Goal: Check status: Check status

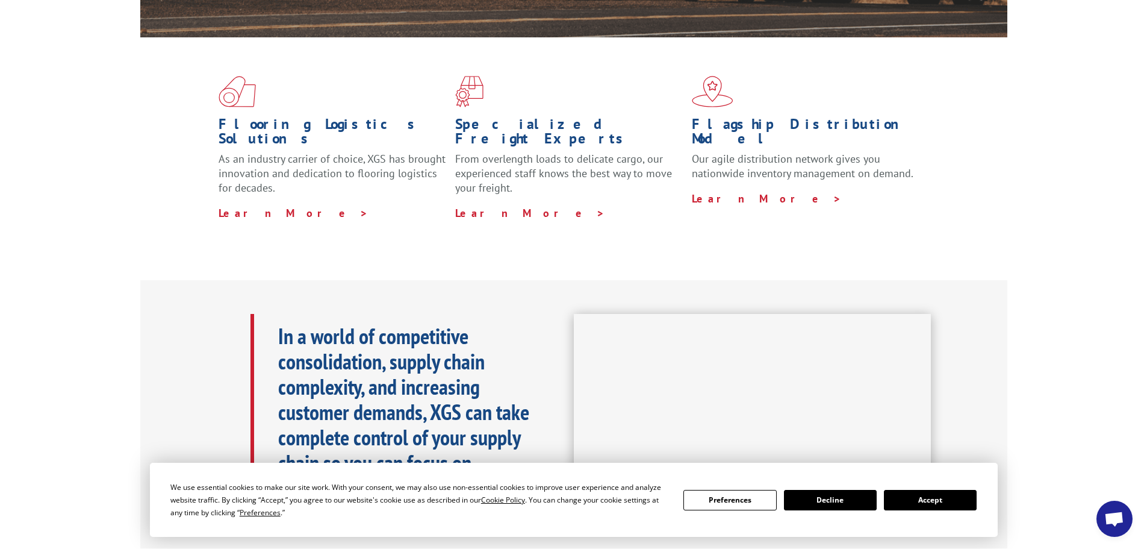
scroll to position [482, 0]
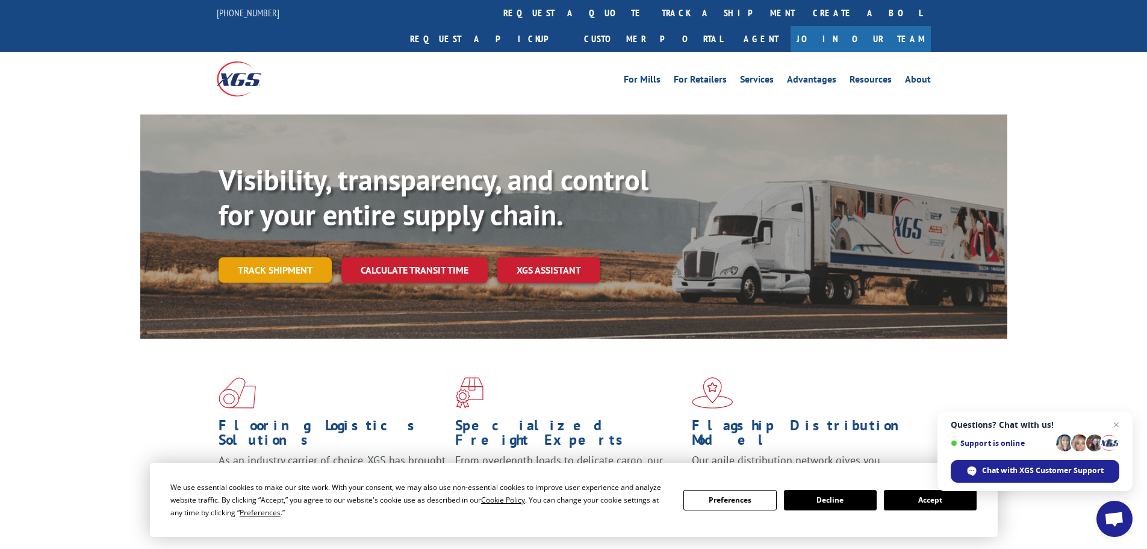
click at [301, 257] on link "Track shipment" at bounding box center [275, 269] width 113 height 25
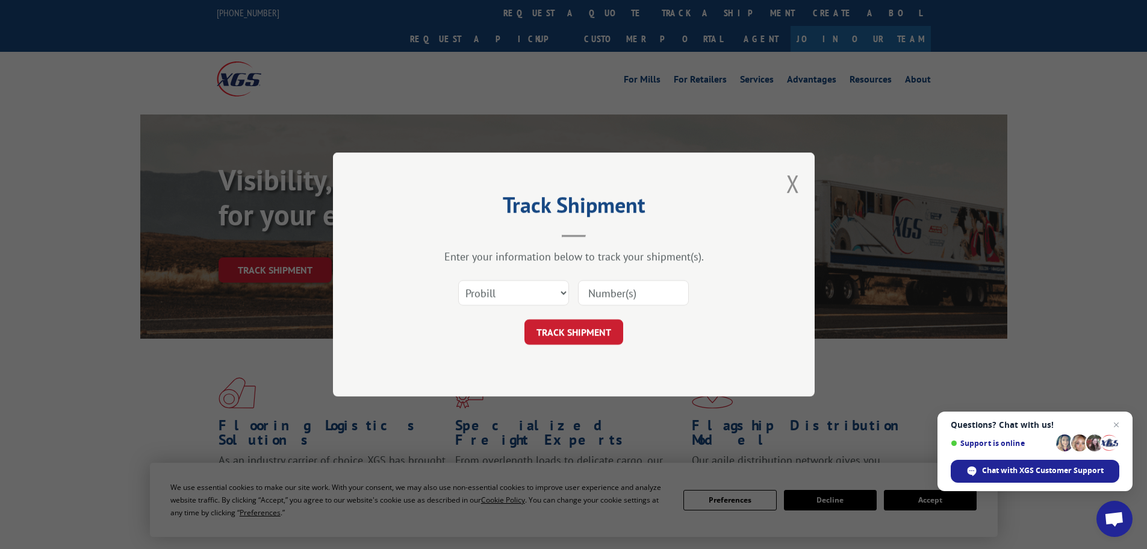
click at [624, 296] on input at bounding box center [633, 292] width 111 height 25
paste input "17235228"
type input "17235228"
click at [570, 320] on button "TRACK SHIPMENT" at bounding box center [574, 331] width 99 height 25
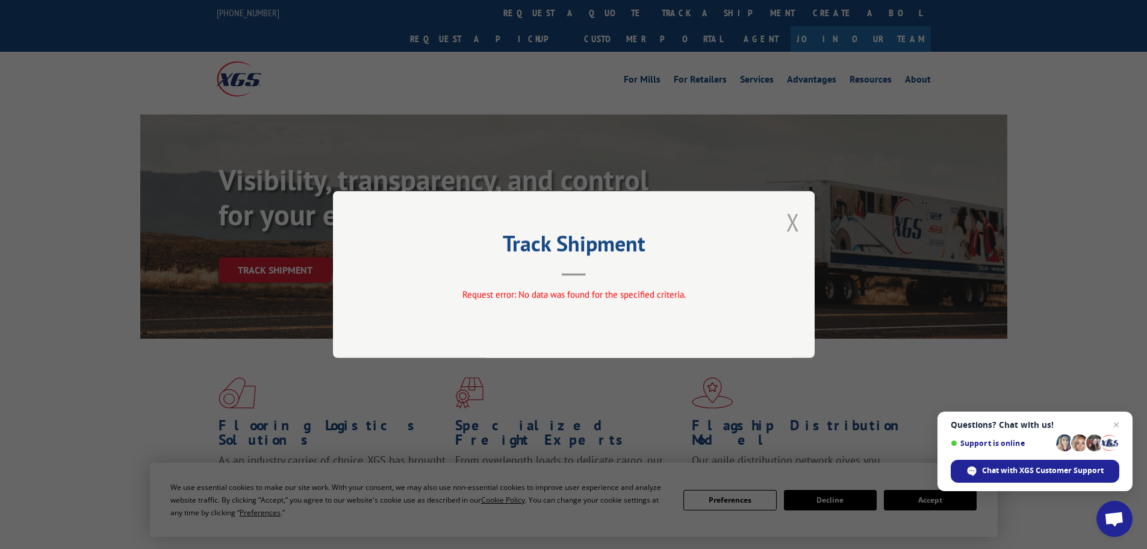
click at [791, 231] on button "Close modal" at bounding box center [793, 222] width 13 height 32
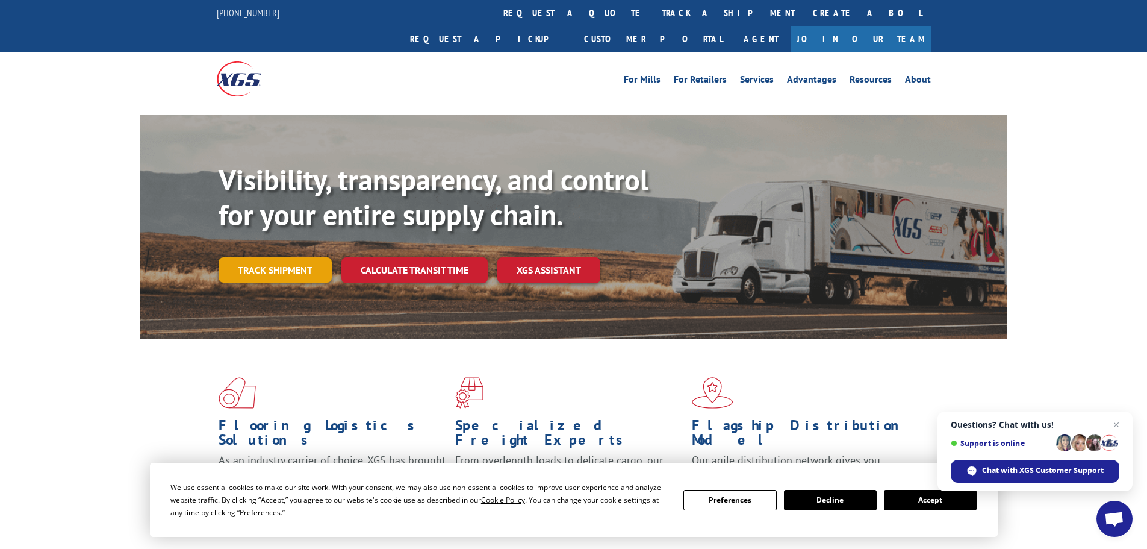
click at [309, 257] on link "Track shipment" at bounding box center [275, 269] width 113 height 25
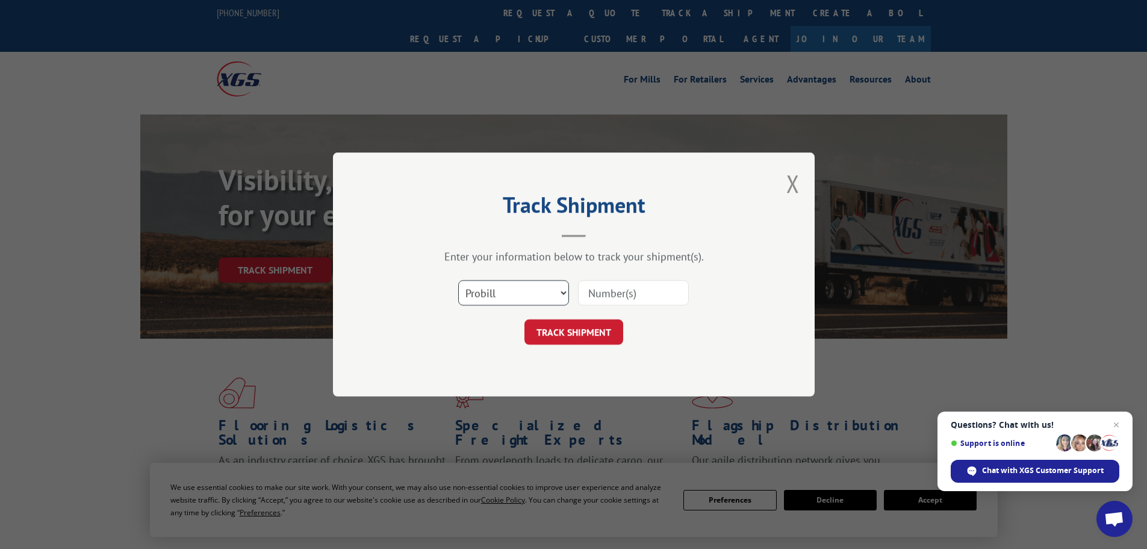
click at [492, 284] on select "Select category... Probill BOL PO" at bounding box center [513, 292] width 111 height 25
select select "bol"
click at [458, 280] on select "Select category... Probill BOL PO" at bounding box center [513, 292] width 111 height 25
click at [619, 296] on input at bounding box center [633, 292] width 111 height 25
paste input "17235228"
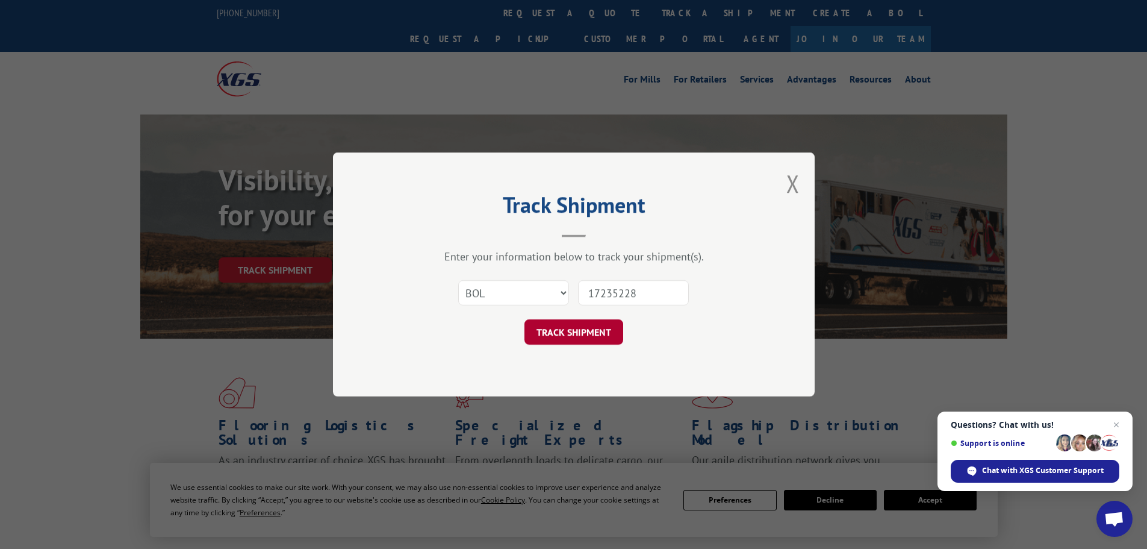
type input "17235228"
click at [591, 333] on button "TRACK SHIPMENT" at bounding box center [574, 331] width 99 height 25
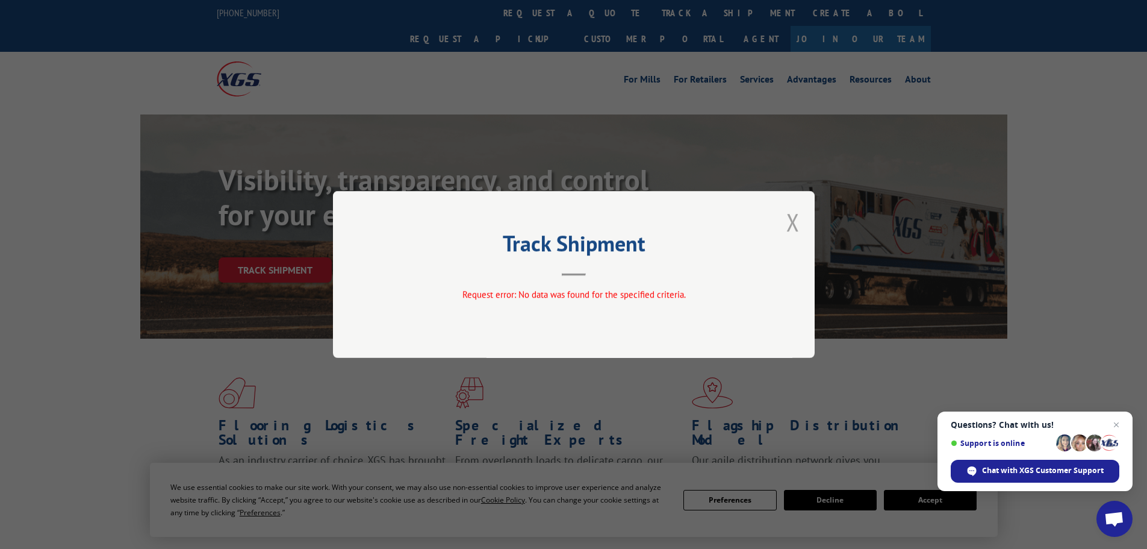
click at [791, 213] on button "Close modal" at bounding box center [793, 222] width 13 height 32
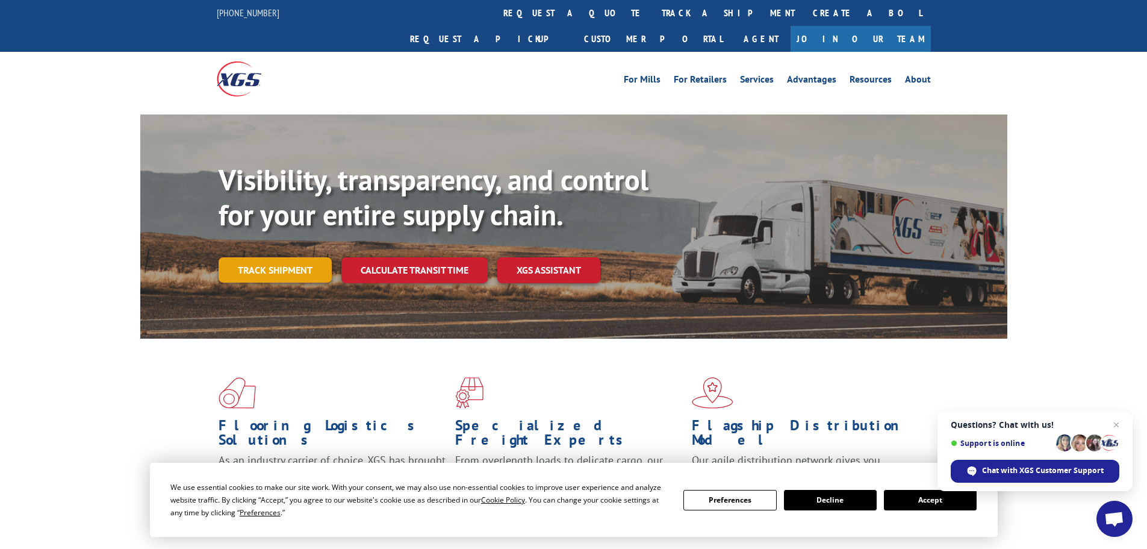
click at [296, 257] on link "Track shipment" at bounding box center [275, 269] width 113 height 25
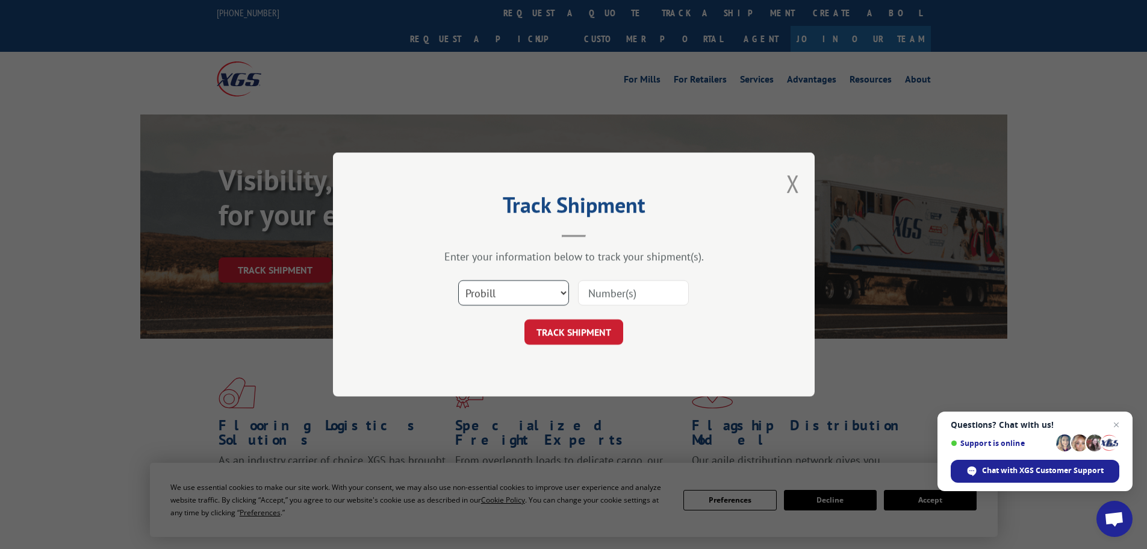
click at [524, 299] on select "Select category... Probill BOL PO" at bounding box center [513, 292] width 111 height 25
select select "po"
click at [458, 280] on select "Select category... Probill BOL PO" at bounding box center [513, 292] width 111 height 25
click at [610, 295] on input at bounding box center [633, 292] width 111 height 25
paste input "32668885"
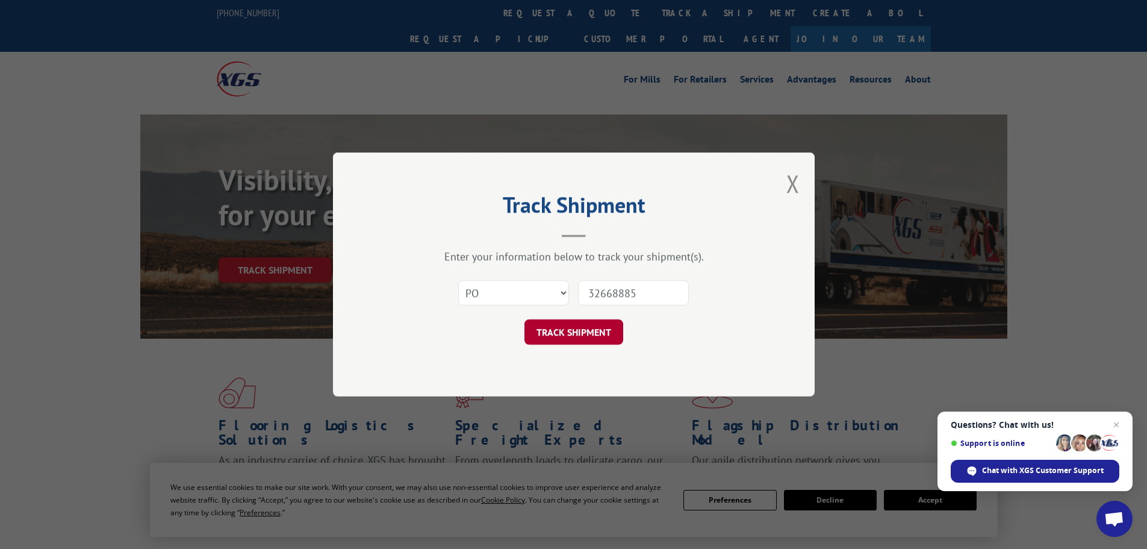
type input "32668885"
click at [582, 333] on button "TRACK SHIPMENT" at bounding box center [574, 331] width 99 height 25
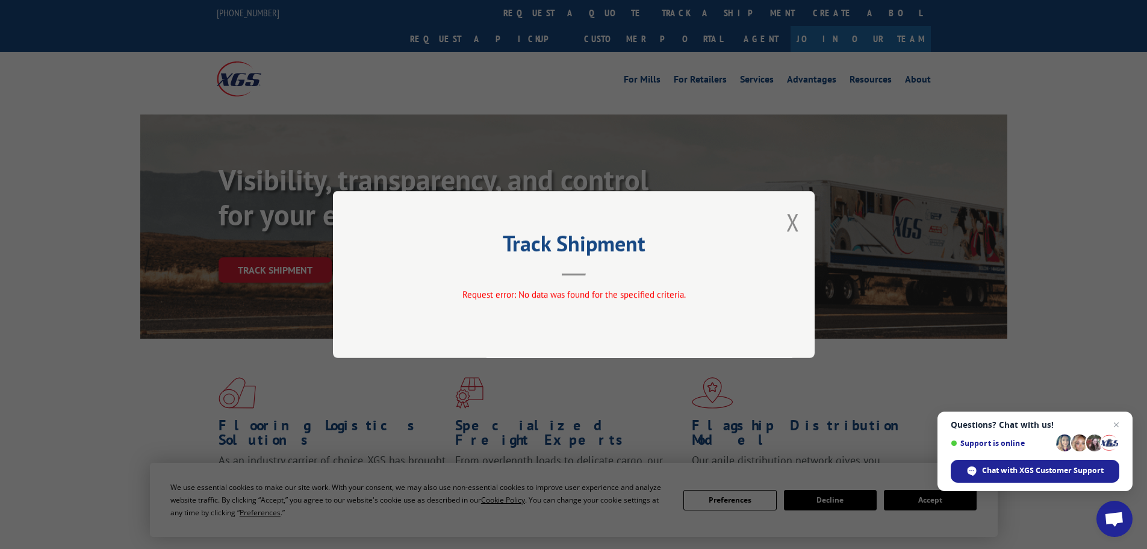
click at [800, 228] on div "Track Shipment Request error: No data was found for the specified criteria." at bounding box center [574, 274] width 482 height 167
click at [795, 226] on button "Close modal" at bounding box center [793, 222] width 13 height 32
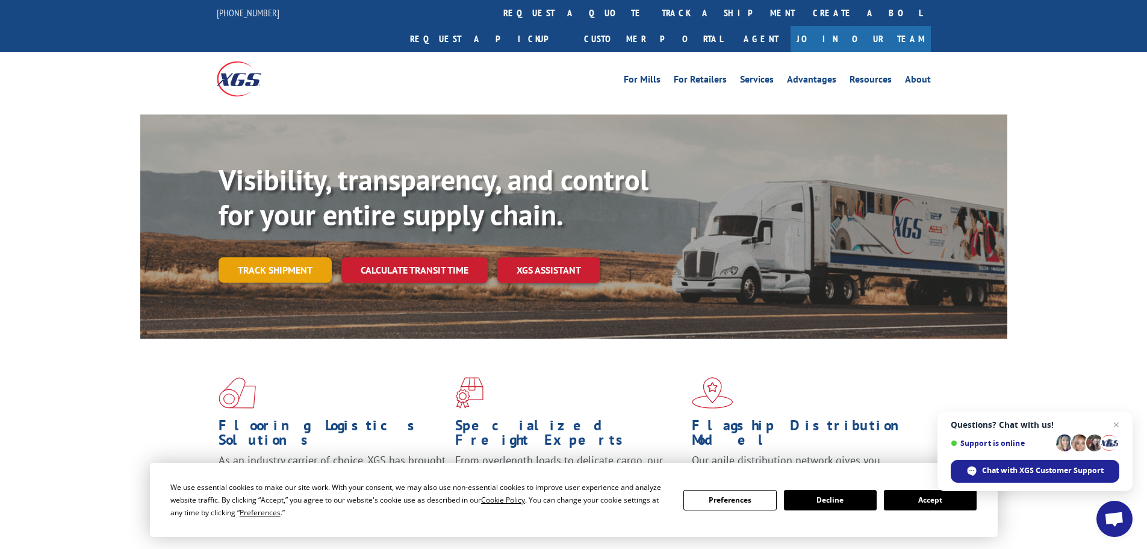
click at [271, 257] on link "Track shipment" at bounding box center [275, 269] width 113 height 25
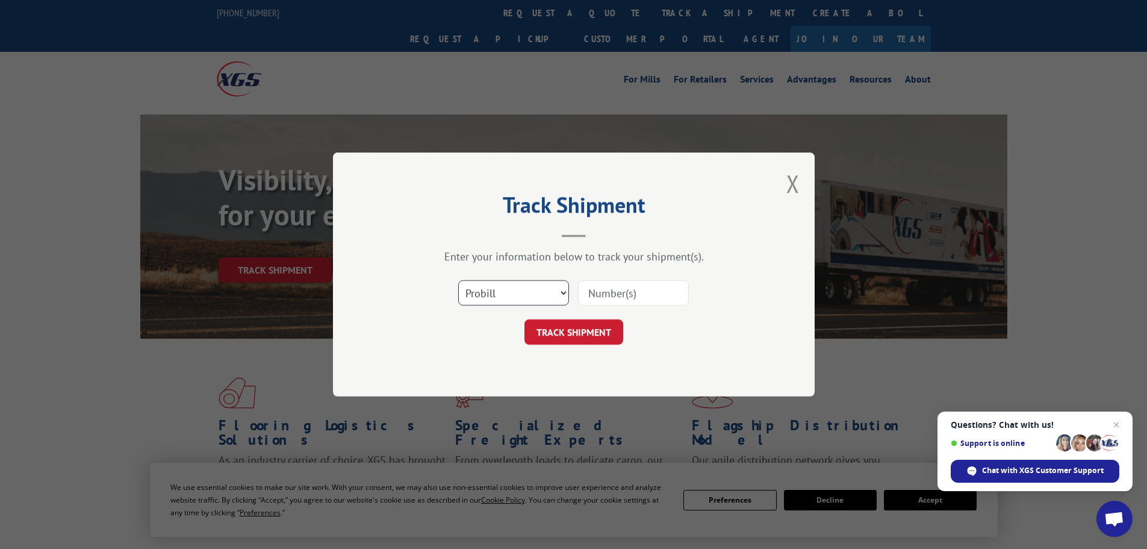
click at [488, 287] on select "Select category... Probill BOL PO" at bounding box center [513, 292] width 111 height 25
select select "bol"
click at [458, 280] on select "Select category... Probill BOL PO" at bounding box center [513, 292] width 111 height 25
click at [661, 296] on input at bounding box center [633, 292] width 111 height 25
paste input "17235228BOL"
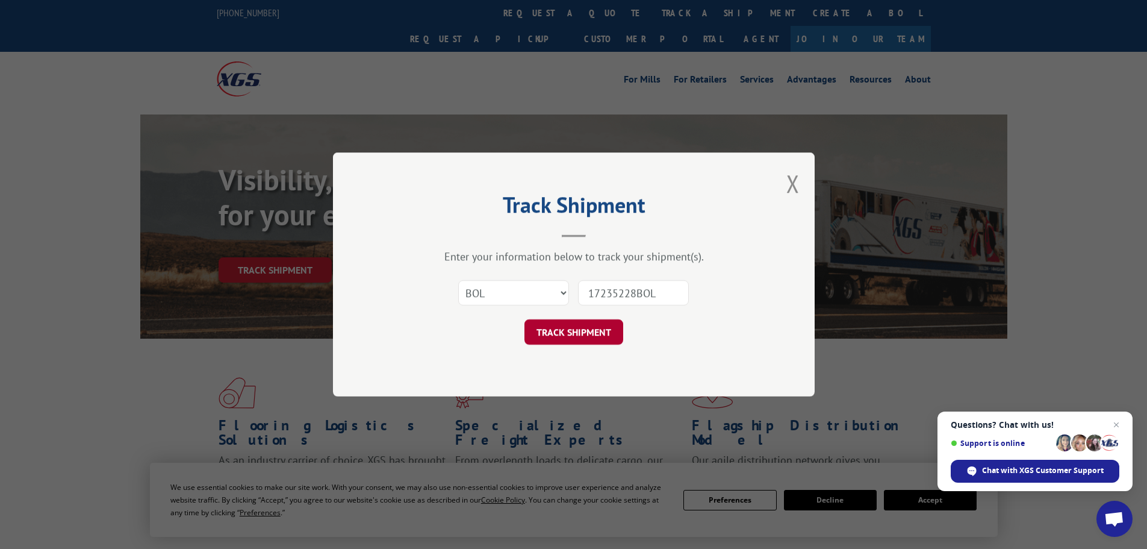
type input "17235228BOL"
click at [604, 330] on button "TRACK SHIPMENT" at bounding box center [574, 331] width 99 height 25
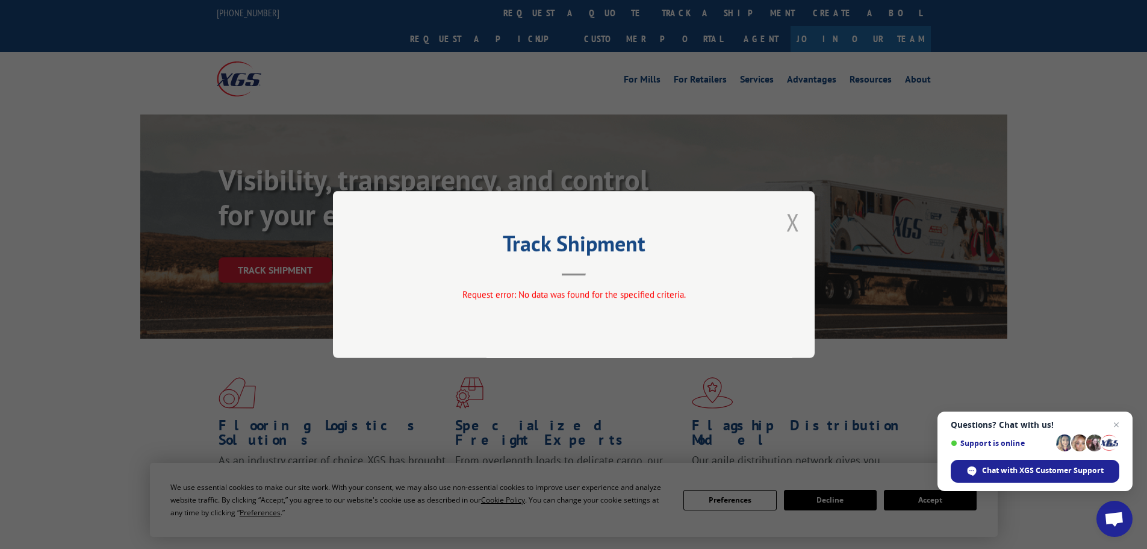
click at [790, 219] on button "Close modal" at bounding box center [793, 222] width 13 height 32
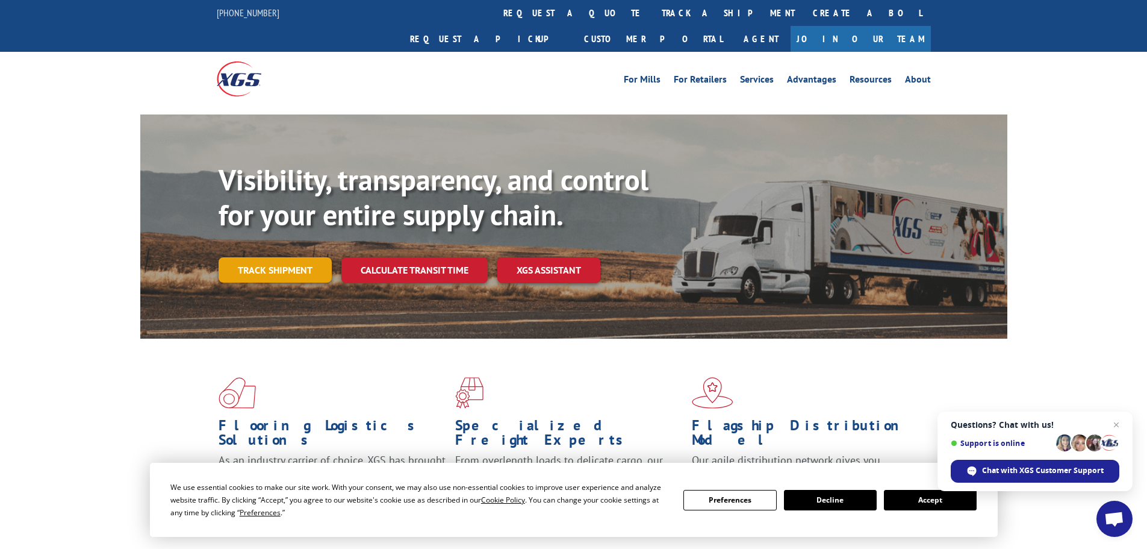
click at [270, 257] on link "Track shipment" at bounding box center [275, 269] width 113 height 25
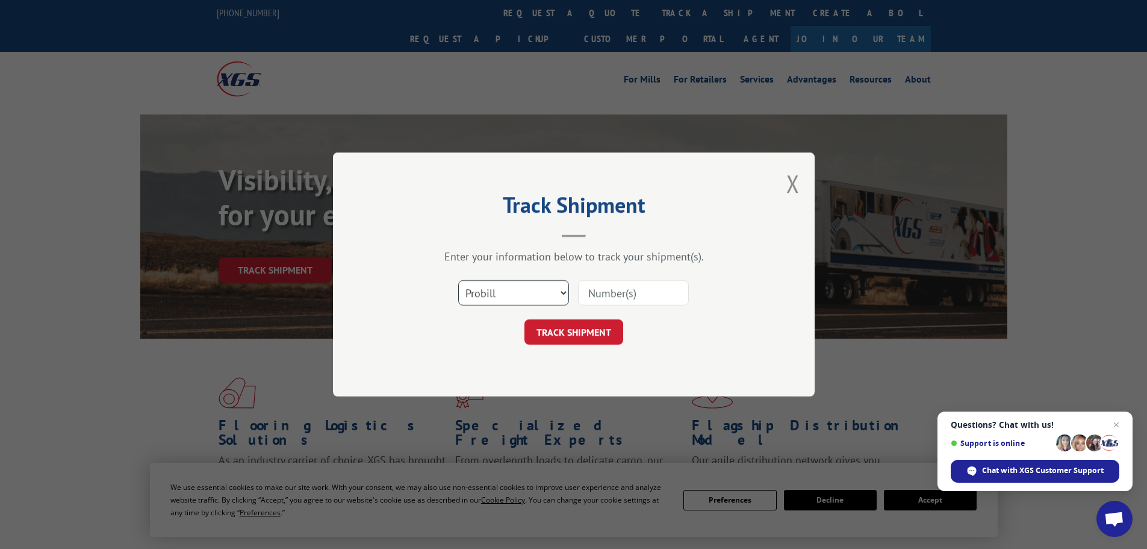
click at [531, 299] on select "Select category... Probill BOL PO" at bounding box center [513, 292] width 111 height 25
select select "po"
click at [458, 280] on select "Select category... Probill BOL PO" at bounding box center [513, 292] width 111 height 25
click at [629, 284] on input at bounding box center [633, 292] width 111 height 25
paste input "WN35128883"
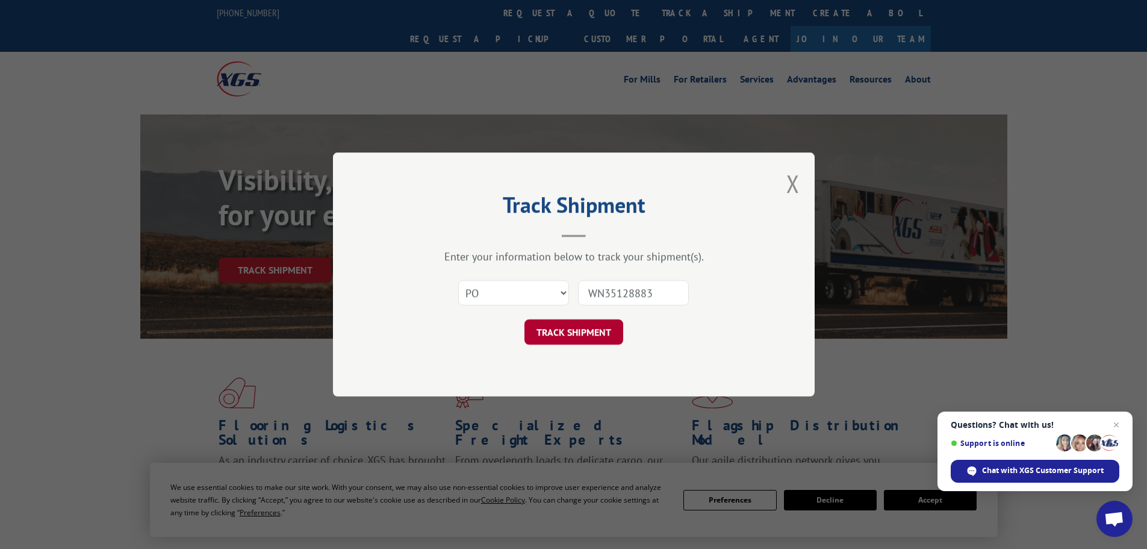
type input "WN35128883"
click at [594, 341] on button "TRACK SHIPMENT" at bounding box center [574, 331] width 99 height 25
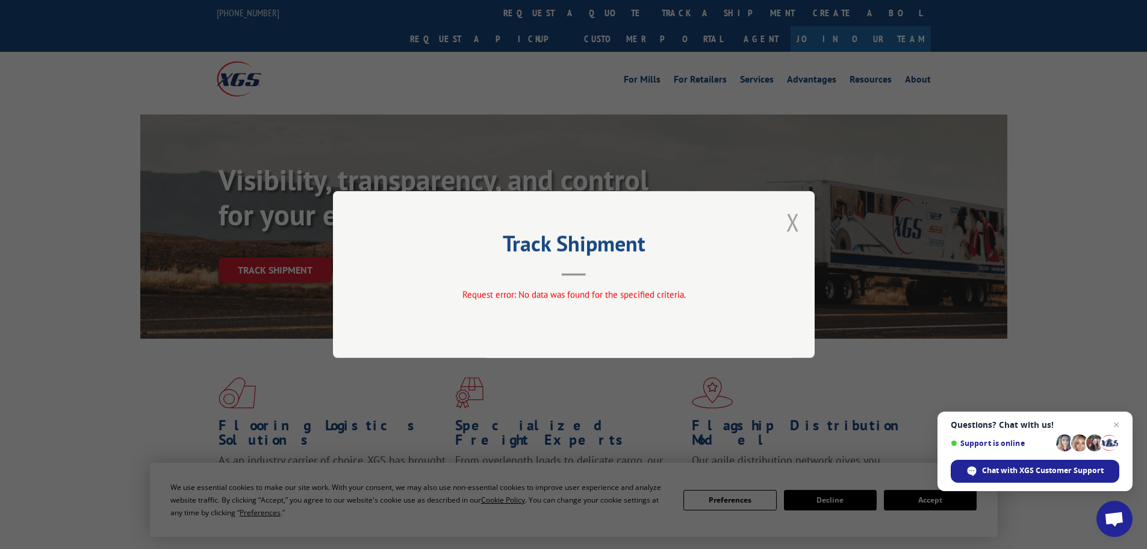
click at [793, 228] on button "Close modal" at bounding box center [793, 222] width 13 height 32
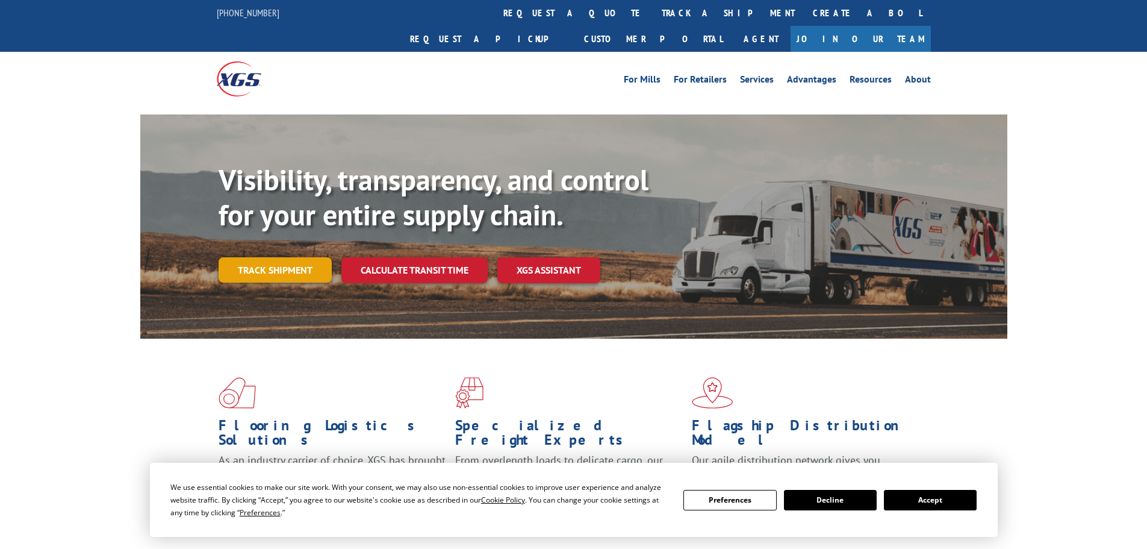
click at [269, 257] on link "Track shipment" at bounding box center [275, 269] width 113 height 25
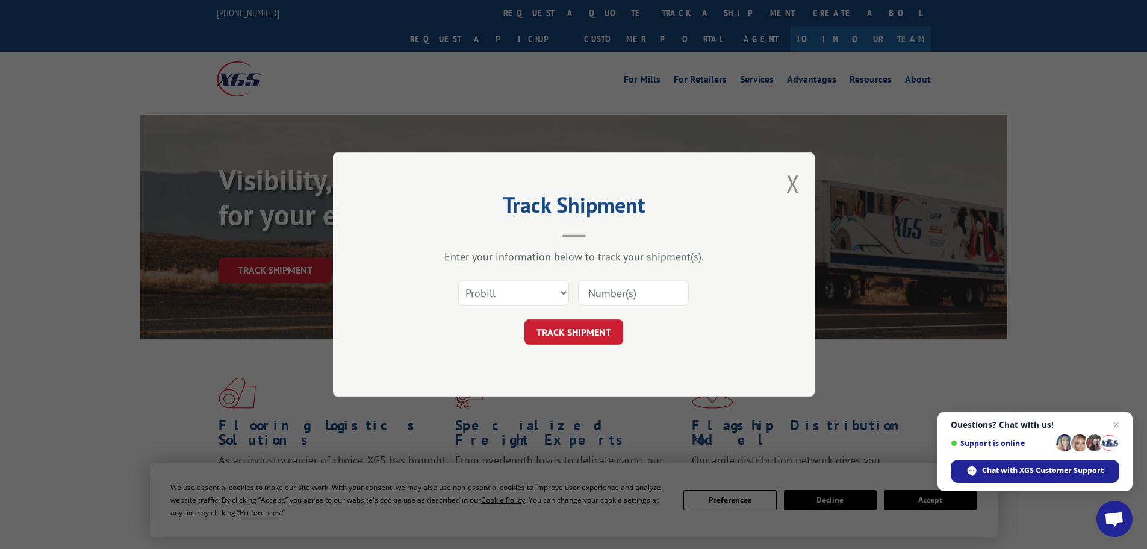
click at [651, 288] on input at bounding box center [633, 292] width 111 height 25
paste input "17235228"
type input "17235228"
click at [561, 296] on select "Select category... Probill BOL PO" at bounding box center [513, 292] width 111 height 25
select select "bol"
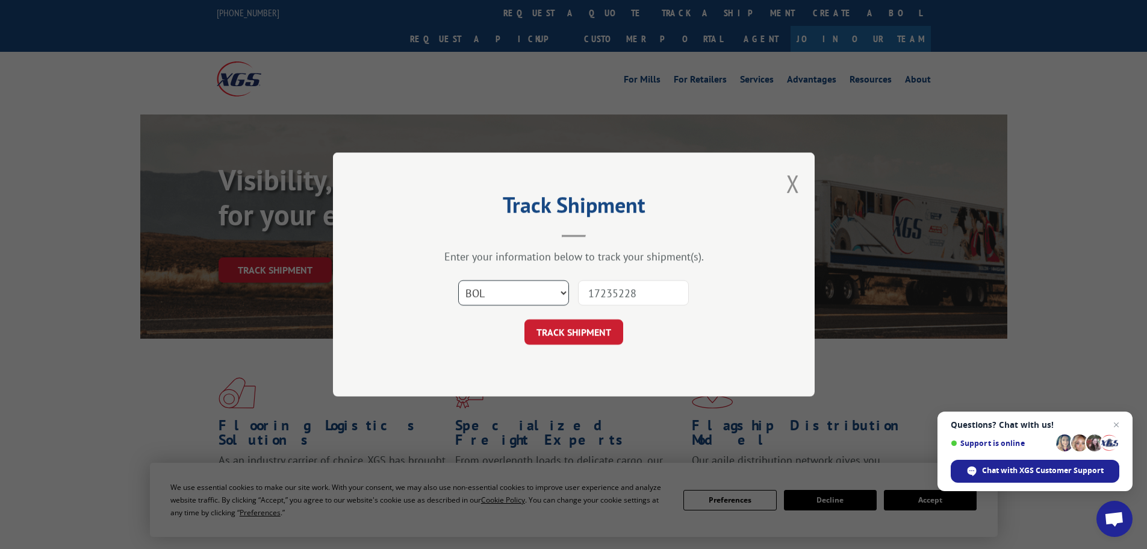
click at [458, 280] on select "Select category... Probill BOL PO" at bounding box center [513, 292] width 111 height 25
click at [589, 336] on button "TRACK SHIPMENT" at bounding box center [574, 331] width 99 height 25
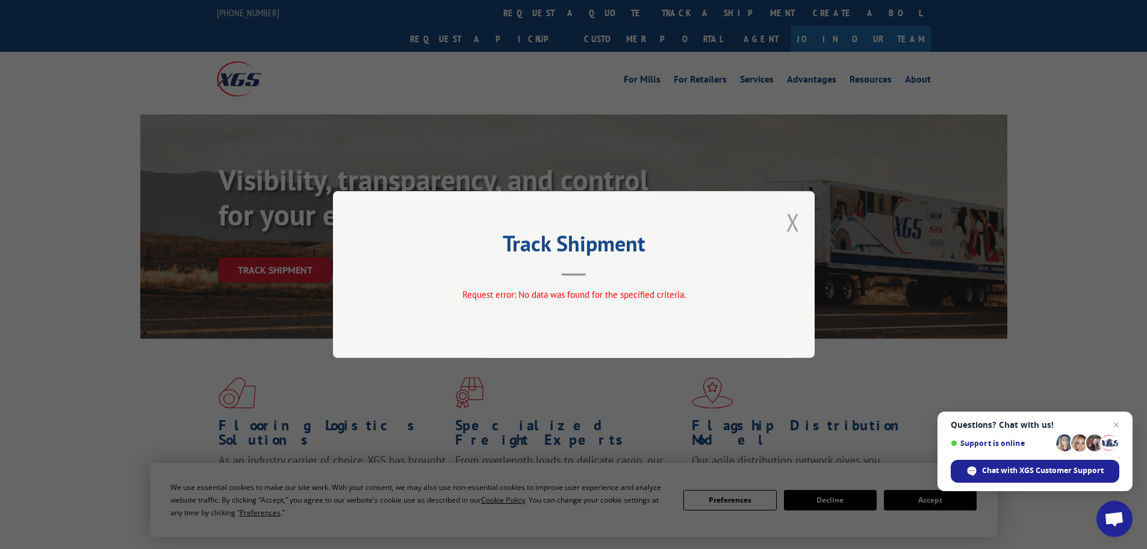
click at [797, 223] on button "Close modal" at bounding box center [793, 222] width 13 height 32
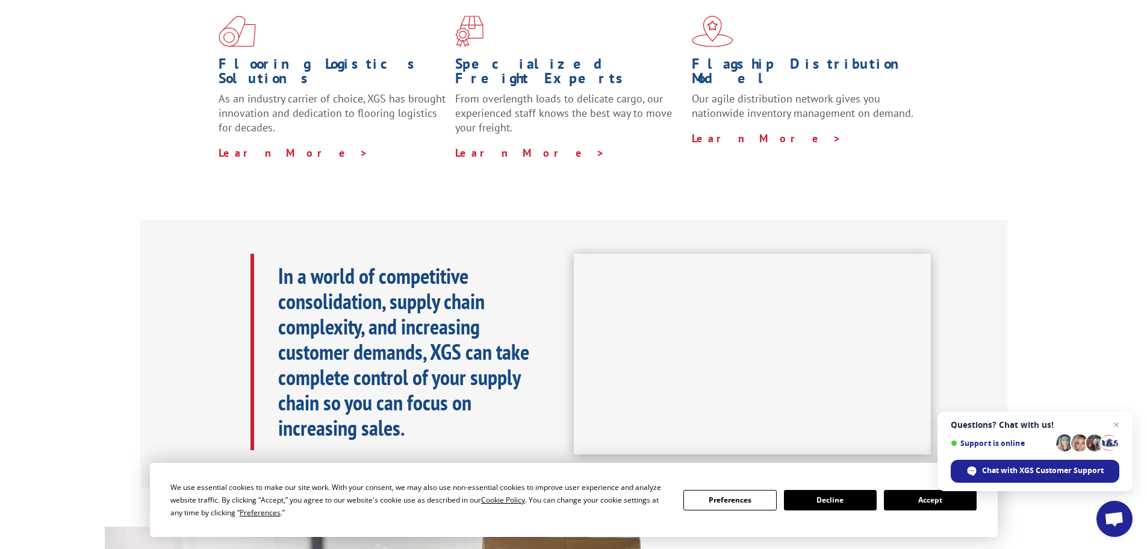
scroll to position [542, 0]
